Goal: Information Seeking & Learning: Find specific fact

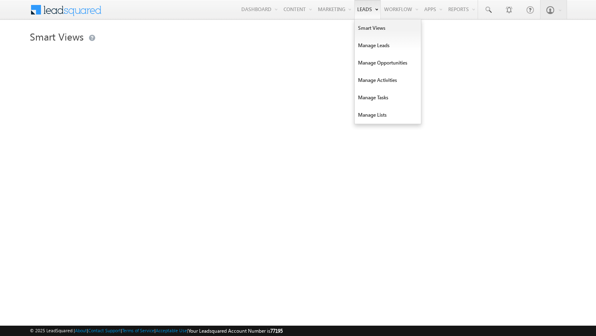
click at [355, 7] on link "Leads" at bounding box center [367, 9] width 26 height 19
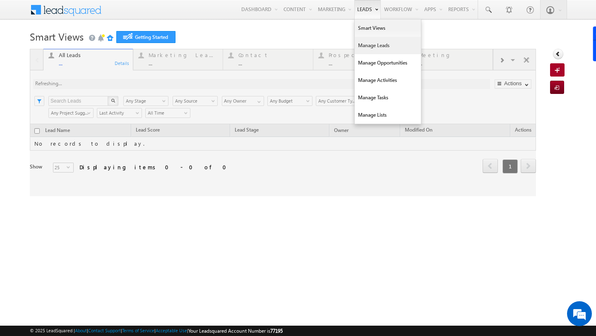
click at [362, 49] on link "Manage Leads" at bounding box center [388, 45] width 66 height 17
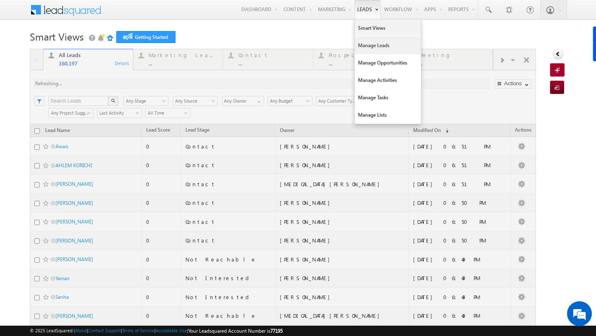
click at [362, 49] on link "Manage Leads" at bounding box center [388, 45] width 66 height 17
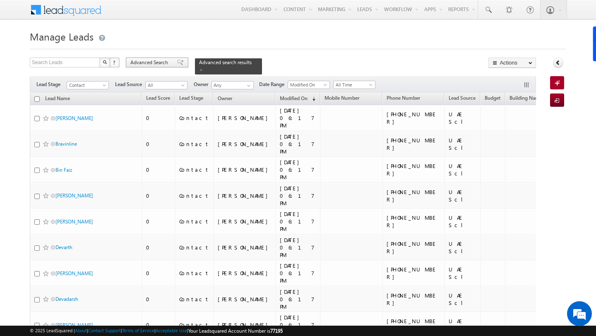
click at [148, 64] on span "Advanced Search" at bounding box center [150, 62] width 40 height 7
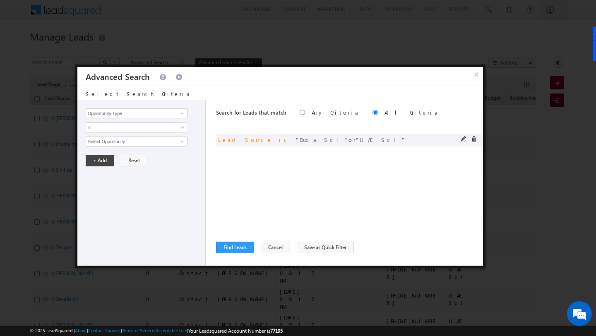
click at [473, 141] on span at bounding box center [474, 139] width 6 height 6
click at [475, 79] on button "×" at bounding box center [476, 74] width 14 height 14
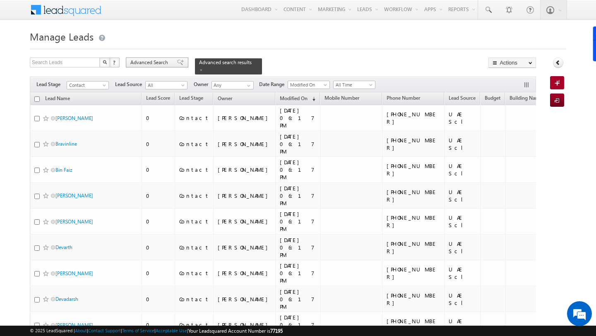
click at [144, 61] on span "Advanced Search" at bounding box center [150, 62] width 40 height 7
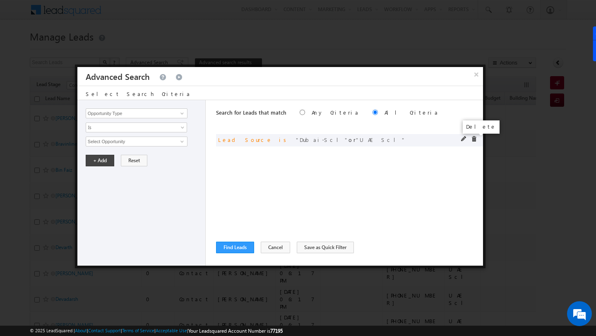
click at [471, 141] on span at bounding box center [474, 139] width 6 height 6
click at [149, 143] on input "Select Opportunity" at bounding box center [137, 142] width 102 height 10
click at [160, 116] on input "Opportunity Type" at bounding box center [137, 113] width 102 height 10
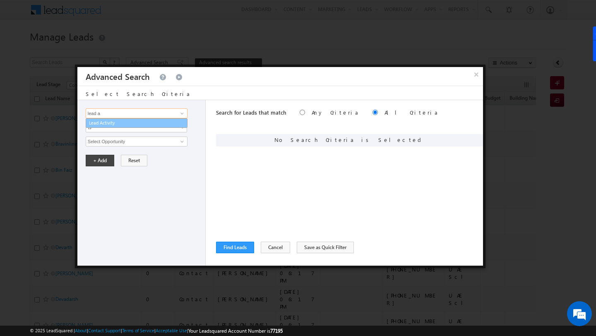
click at [148, 124] on link "Lead Activity" at bounding box center [137, 123] width 102 height 10
type input "Lead Activity"
click at [139, 142] on input "Select Activity" at bounding box center [137, 142] width 102 height 10
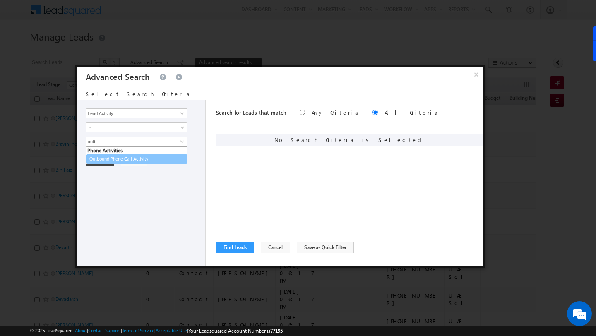
click at [130, 158] on link "Outbound Phone Call Activity" at bounding box center [136, 159] width 101 height 10
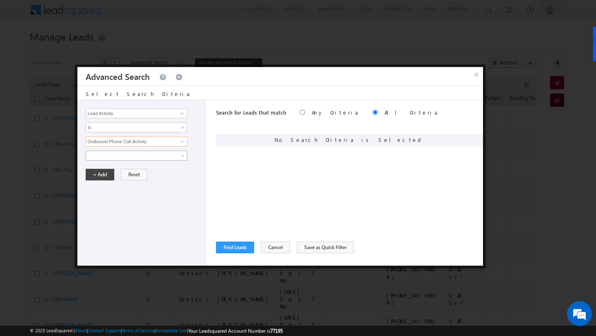
type input "Outbound Phone Call Activity"
click at [130, 158] on span at bounding box center [131, 155] width 90 height 7
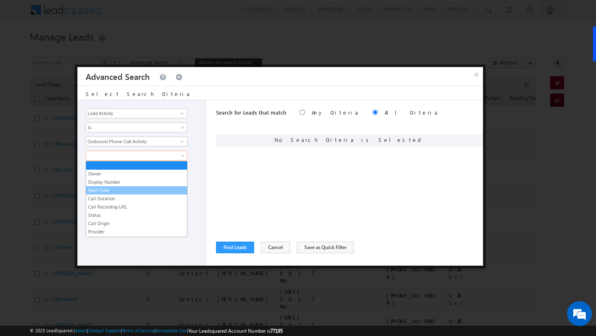
click at [125, 189] on link "Start Time" at bounding box center [136, 190] width 101 height 7
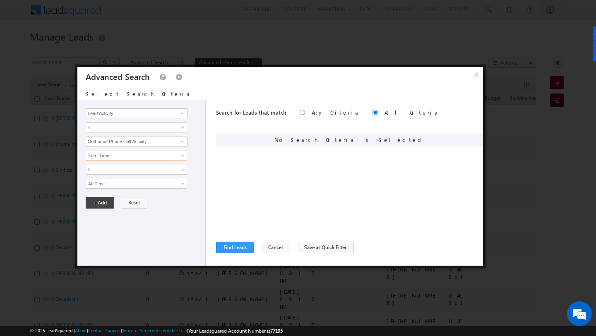
click at [125, 189] on div "Opportunity Type Lead Activity Task Sales Group Prospect Id Address 1 Address 2…" at bounding box center [141, 183] width 128 height 166
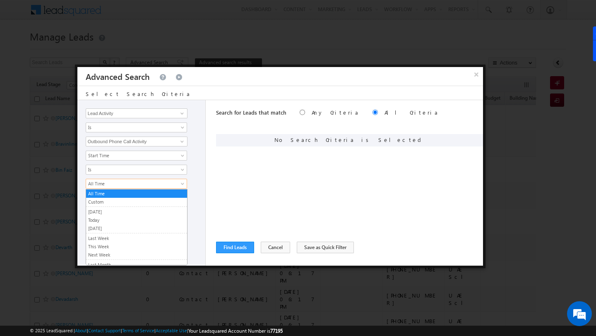
click at [125, 187] on span "All Time" at bounding box center [131, 183] width 90 height 7
click at [115, 212] on link "[DATE]" at bounding box center [136, 211] width 101 height 7
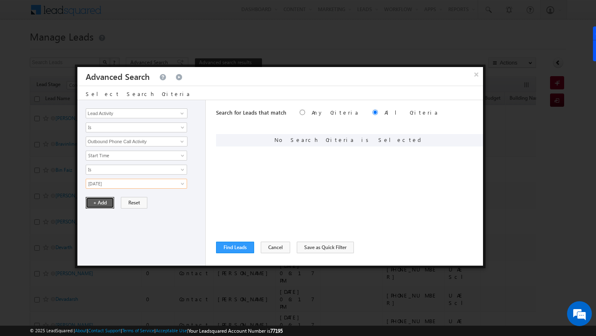
click at [97, 205] on button "+ Add" at bounding box center [100, 203] width 29 height 12
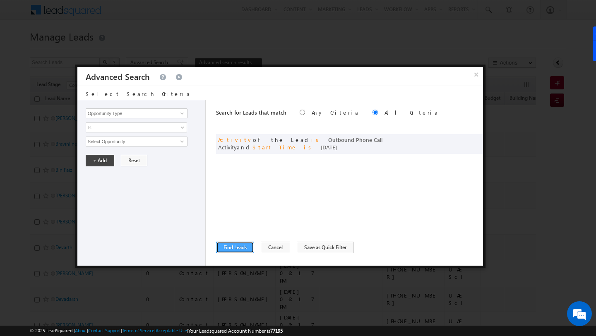
click at [225, 248] on button "Find Leads" at bounding box center [235, 248] width 38 height 12
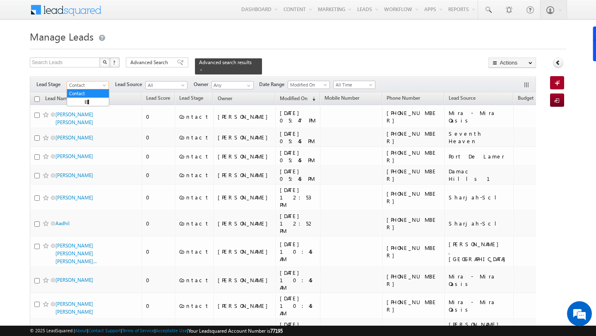
click at [84, 82] on span "Contact" at bounding box center [86, 85] width 39 height 7
click at [83, 90] on link "All" at bounding box center [88, 93] width 42 height 7
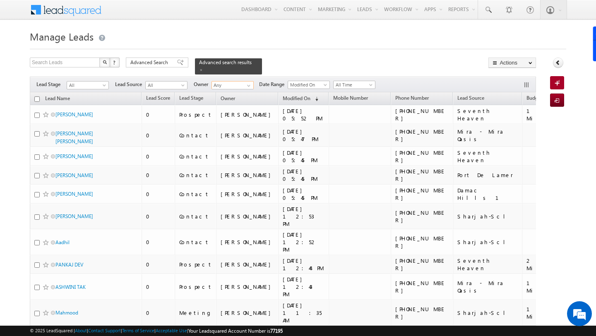
click at [228, 85] on input "Any" at bounding box center [232, 85] width 42 height 8
click at [228, 93] on link "Majhar Khan majhar.khan@indglobal.ae" at bounding box center [252, 97] width 83 height 16
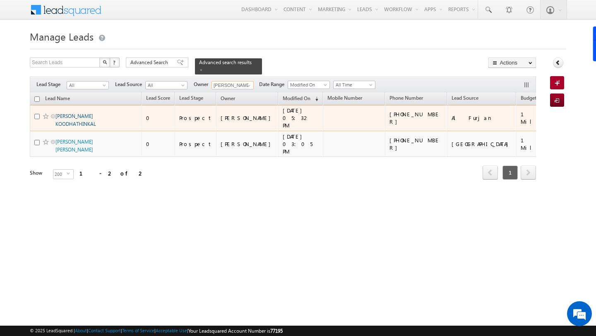
type input "[PERSON_NAME]"
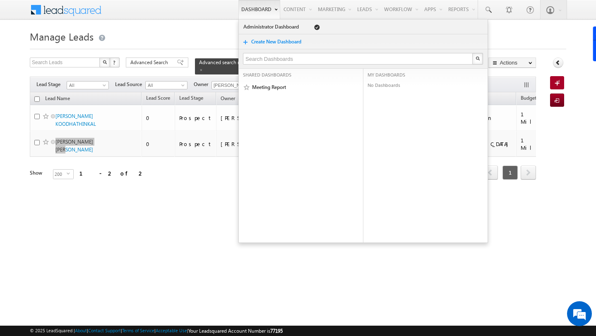
drag, startPoint x: 75, startPoint y: 142, endPoint x: 236, endPoint y: 0, distance: 214.0
click at [0, 0] on body "Menu Admin admin +2@in dglob al.ae" at bounding box center [298, 117] width 596 height 235
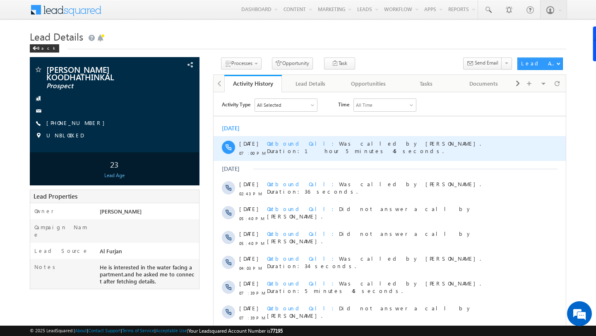
drag, startPoint x: 388, startPoint y: 141, endPoint x: 448, endPoint y: 149, distance: 60.5
click at [448, 149] on div "Outbound Call Was called by Majhar Khan. Duration:1 hour 5 minutes 45 seconds." at bounding box center [396, 148] width 258 height 25
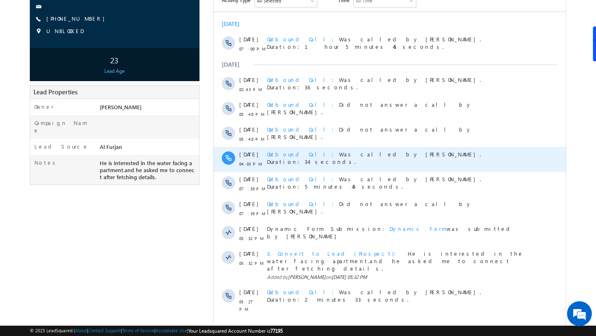
scroll to position [109, 0]
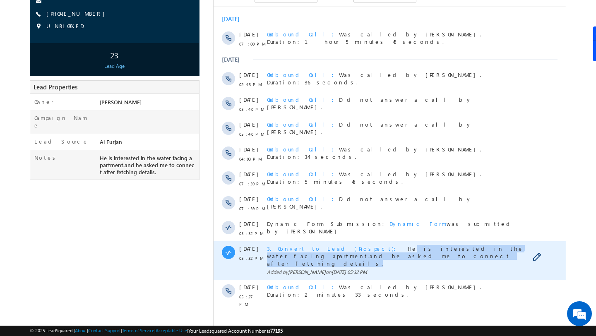
drag, startPoint x: 349, startPoint y: 250, endPoint x: 480, endPoint y: 254, distance: 131.6
click at [480, 254] on div "3. Convert to Lead (Prospect) He is interested in the water facing apartment.an…" at bounding box center [396, 256] width 258 height 22
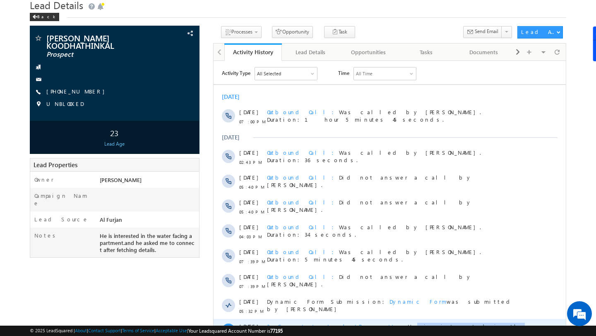
scroll to position [0, 0]
